Goal: Find specific page/section: Find specific page/section

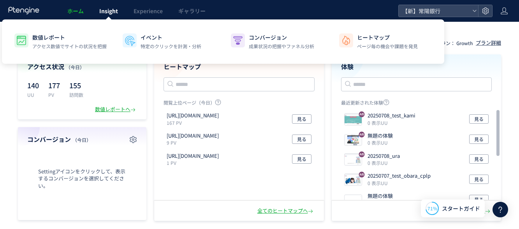
click at [107, 9] on span "Insight" at bounding box center [108, 11] width 19 height 8
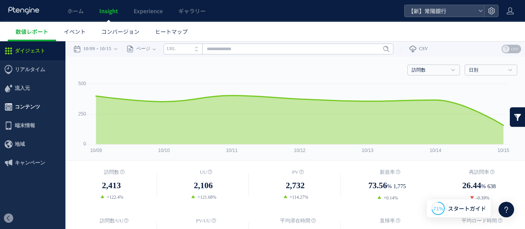
click at [20, 110] on span "コンテンツ" at bounding box center [27, 107] width 25 height 19
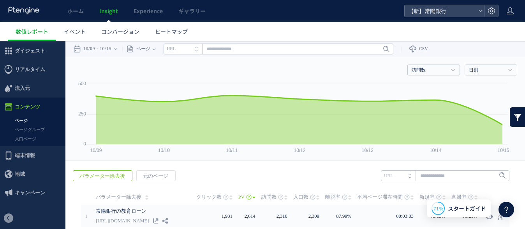
click at [21, 123] on link "ページ" at bounding box center [32, 120] width 65 height 9
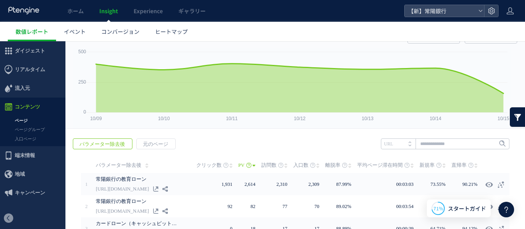
scroll to position [47, 0]
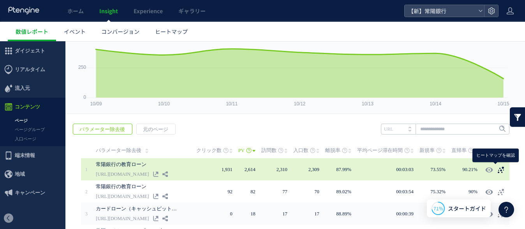
click at [497, 168] on icon at bounding box center [501, 170] width 8 height 8
